Goal: Complete application form

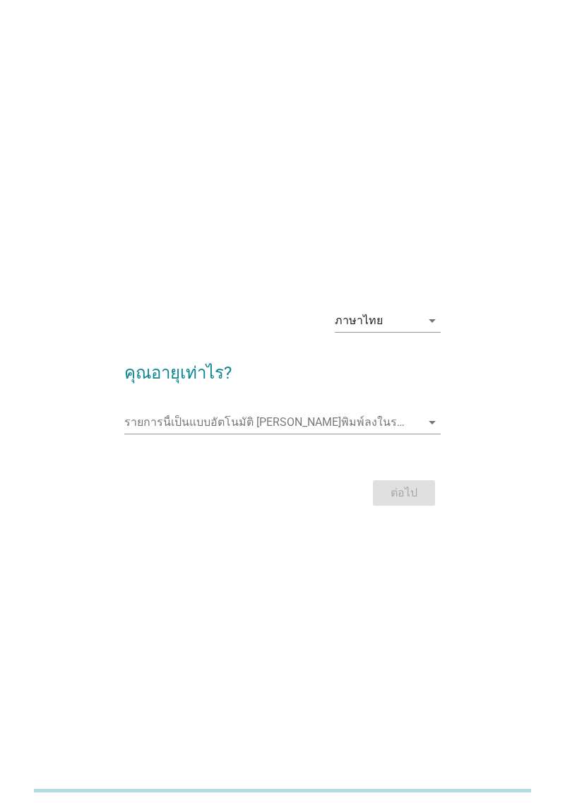
click at [425, 329] on icon "arrow_drop_down" at bounding box center [432, 320] width 17 height 17
click at [500, 290] on div "ภาษาไทย arrow_drop_down คุณอายุเท่าไร? รายการนี้เป็นแบบอัตโนมัติ [PERSON_NAME]พ…" at bounding box center [282, 404] width 565 height 808
click at [410, 434] on input "รายการนี้เป็นแบบอัตโนมัติ คุณสามารถพิมพ์ลงในรายการนี้" at bounding box center [272, 422] width 297 height 23
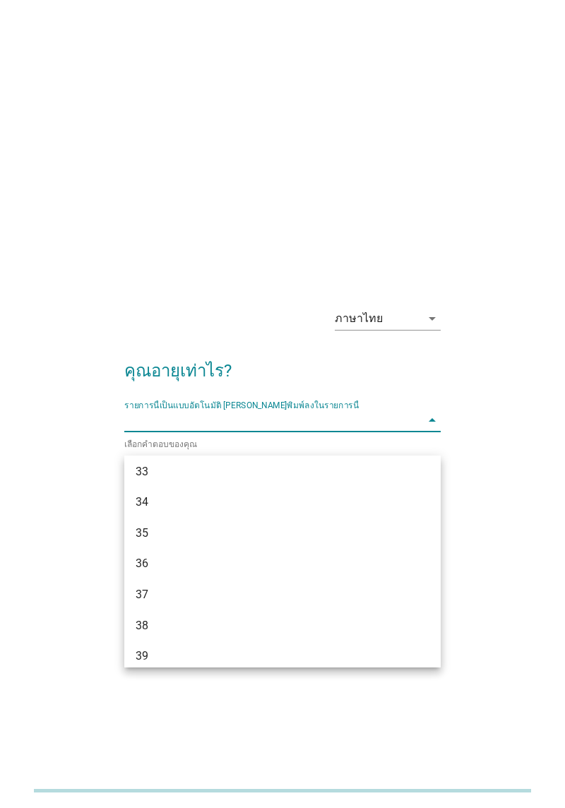
scroll to position [466, 0]
click at [241, 472] on div "33" at bounding box center [270, 473] width 269 height 17
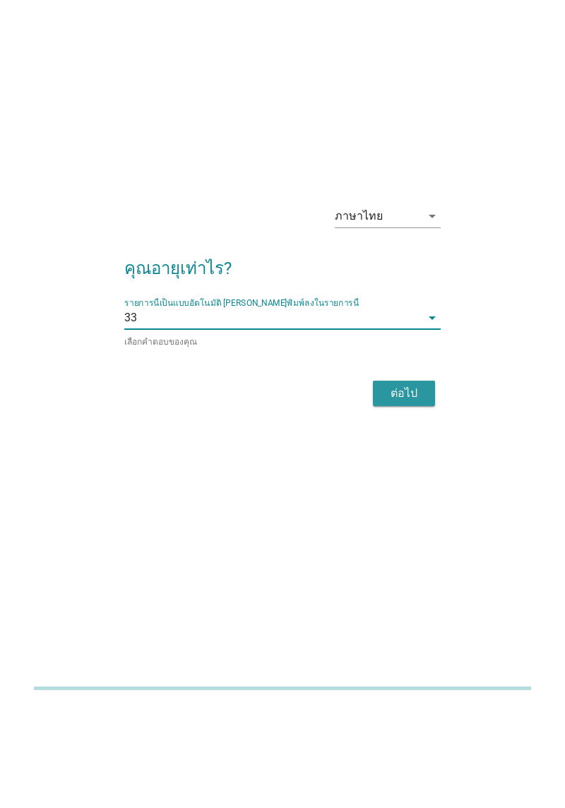
click at [406, 505] on div "ต่อไป" at bounding box center [404, 496] width 40 height 17
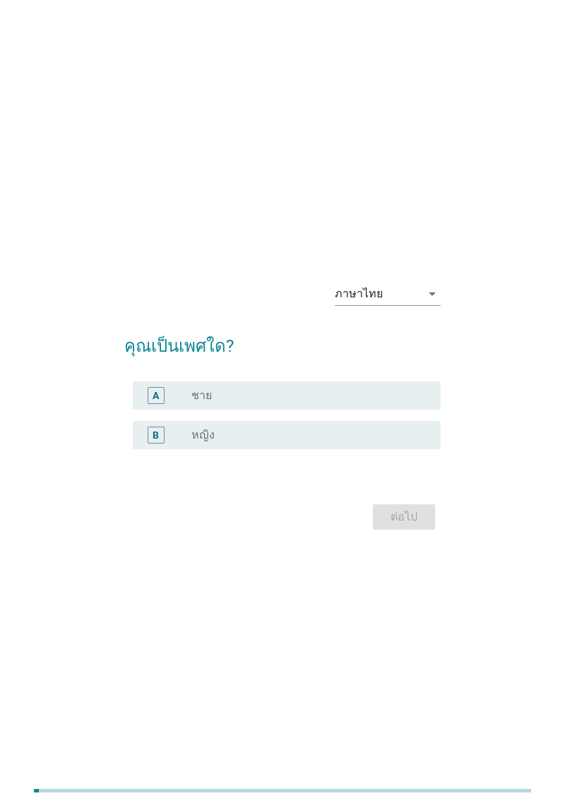
scroll to position [0, 0]
click at [291, 444] on div "radio_button_unchecked หญิง" at bounding box center [304, 437] width 227 height 14
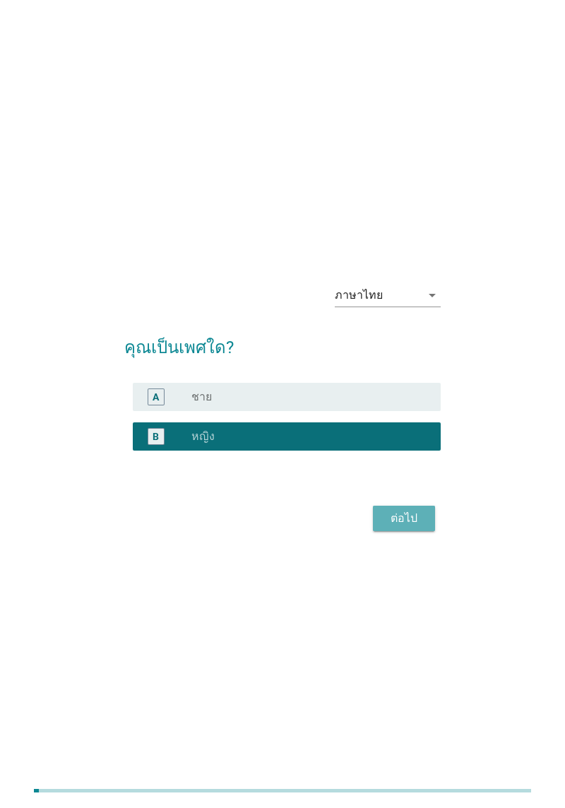
click at [419, 527] on div "ต่อไป" at bounding box center [404, 518] width 40 height 17
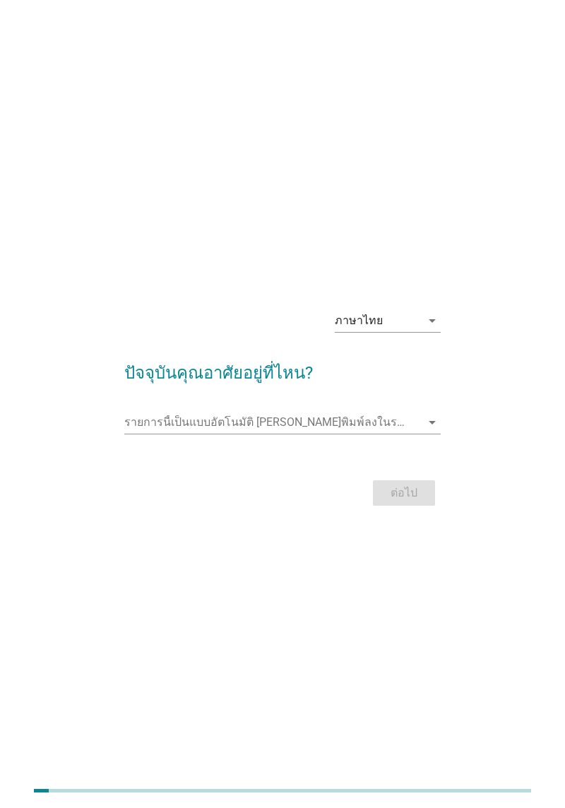
click at [408, 434] on input "รายการนี้เป็นแบบอัตโนมัติ คุณสามารถพิมพ์ลงในรายการนี้" at bounding box center [272, 422] width 297 height 23
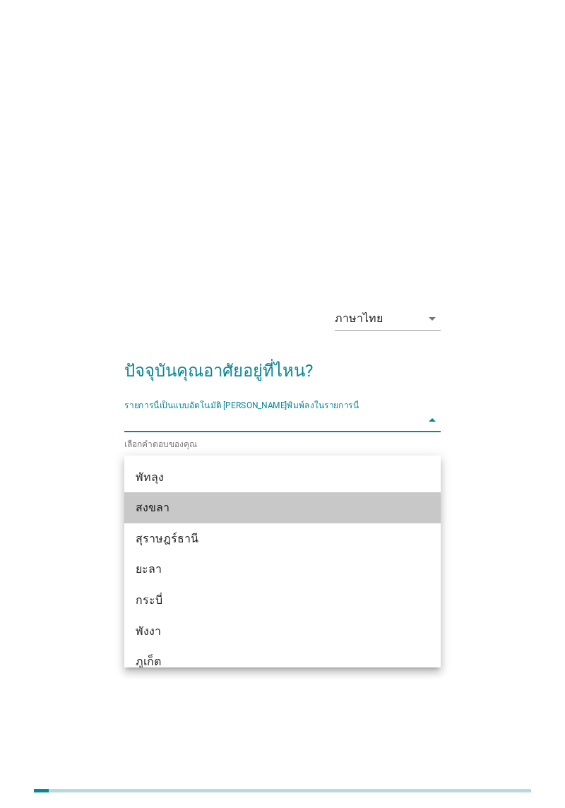
scroll to position [2058, 0]
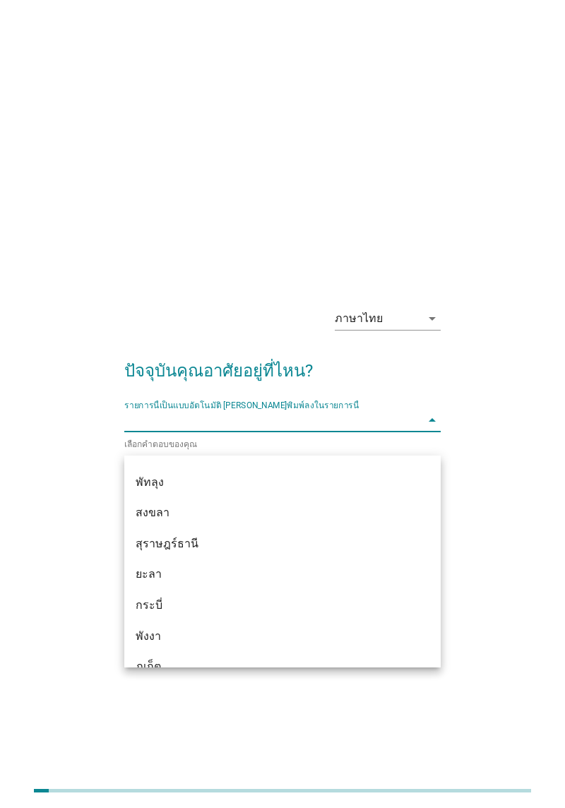
click at [298, 485] on div "พัทลุง" at bounding box center [270, 482] width 269 height 17
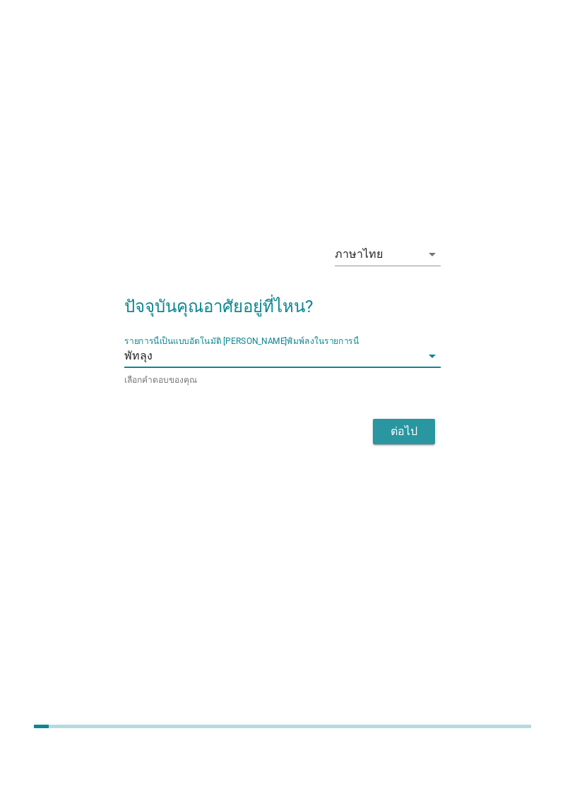
click at [425, 509] on button "ต่อไป" at bounding box center [404, 495] width 62 height 25
